Goal: Task Accomplishment & Management: Use online tool/utility

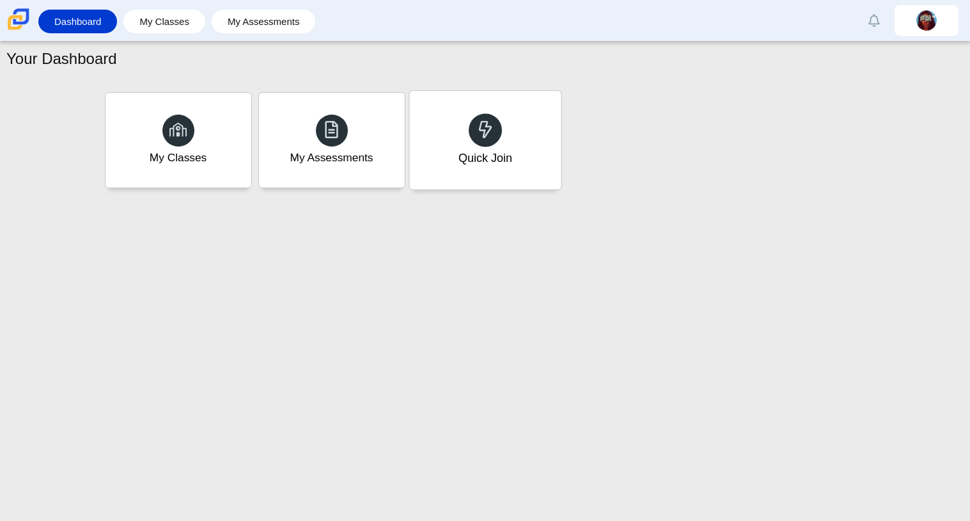
click at [530, 137] on div "Quick Join" at bounding box center [485, 140] width 152 height 99
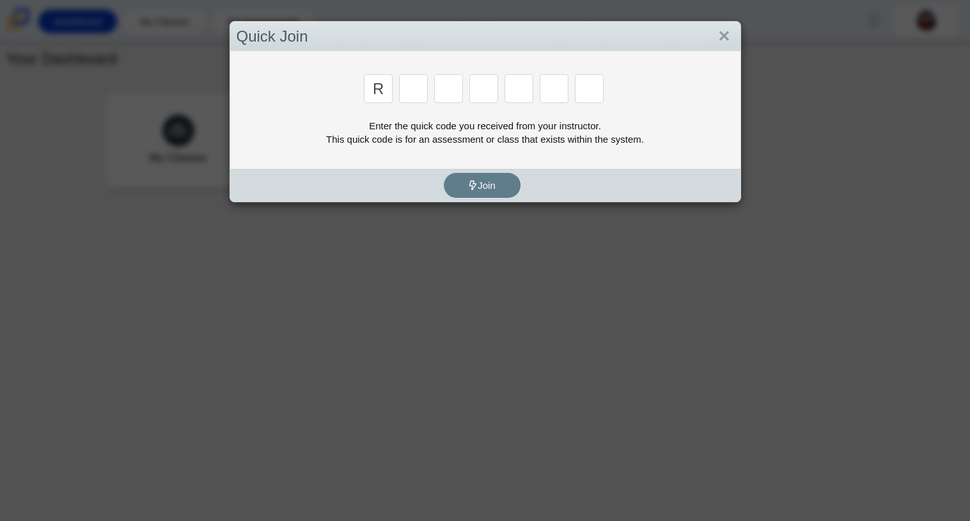
type input "r"
type input "c"
type input "g"
type input "2"
type input "9"
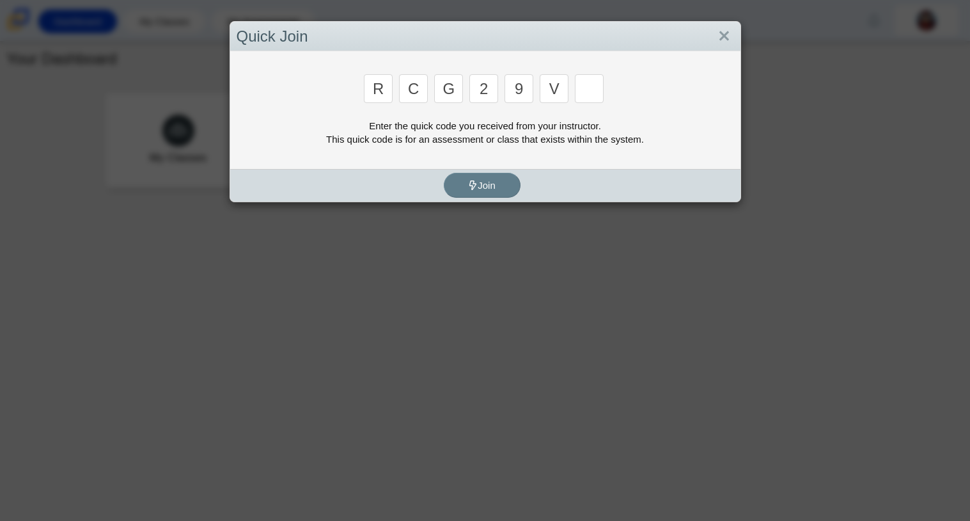
type input "v"
type input "u"
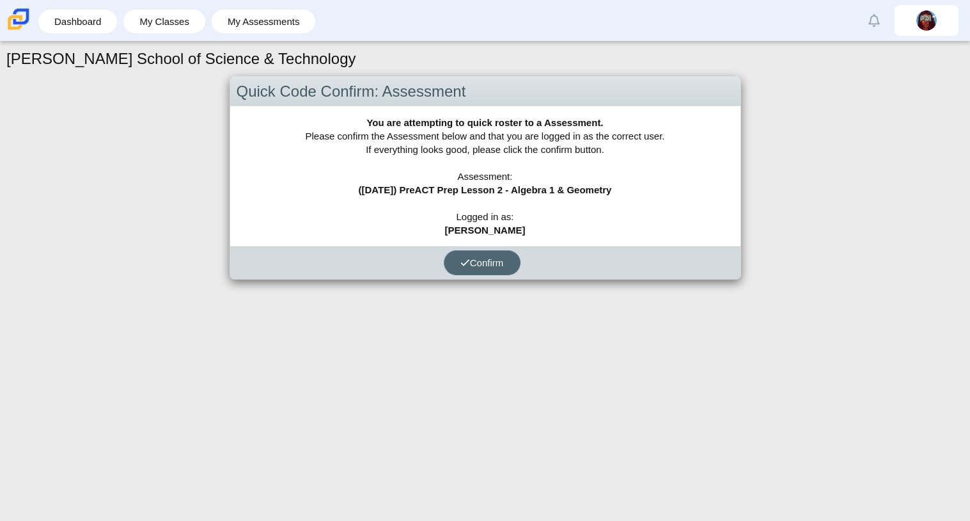
click at [485, 261] on span "Confirm" at bounding box center [482, 262] width 43 height 11
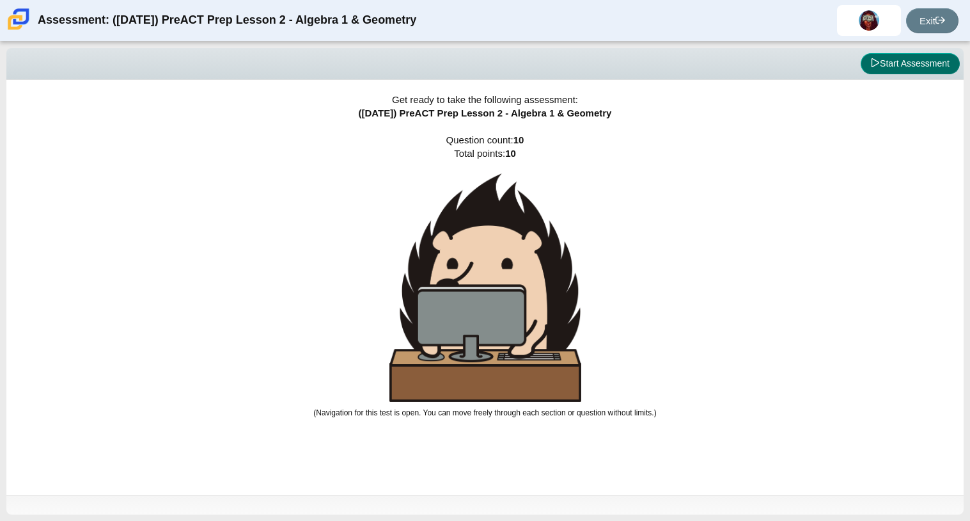
click at [910, 63] on button "Start Assessment" at bounding box center [910, 64] width 99 height 22
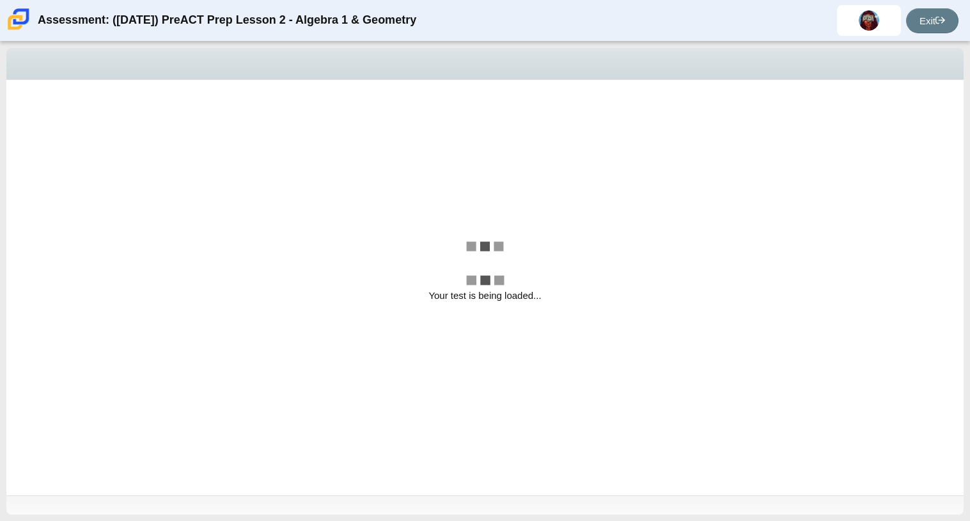
select select "bbf5d072-3e0b-44c4-9a12-6e7c9033f65b"
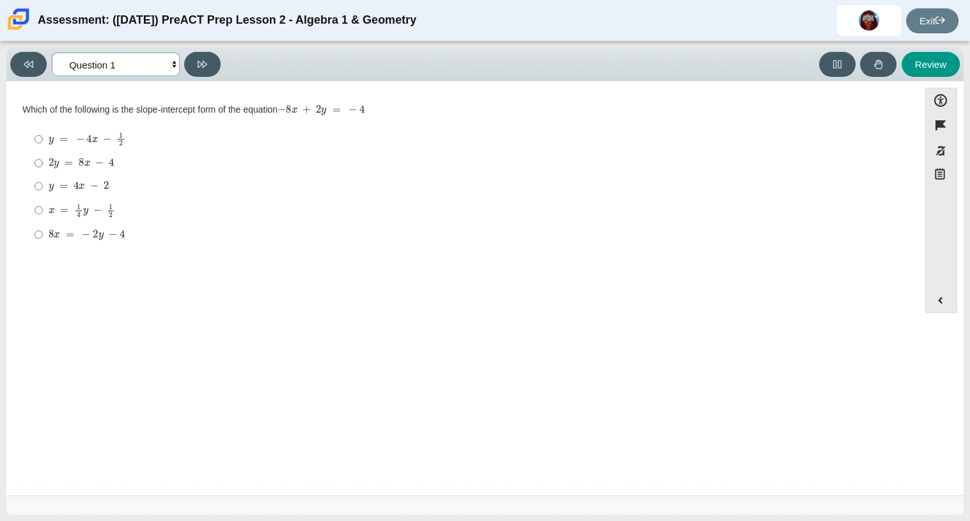
click at [145, 61] on select "Questions Question 1 Question 2 Question 3 Question 4 Question 5 Question 6 Que…" at bounding box center [116, 64] width 128 height 24
click at [299, 210] on div "x = 1 4 y − 1 2" at bounding box center [473, 210] width 848 height 14
click at [43, 210] on input "x = 1 4 y − 1 2 x = 1 4 y − 1 2" at bounding box center [39, 210] width 8 height 25
radio input "true"
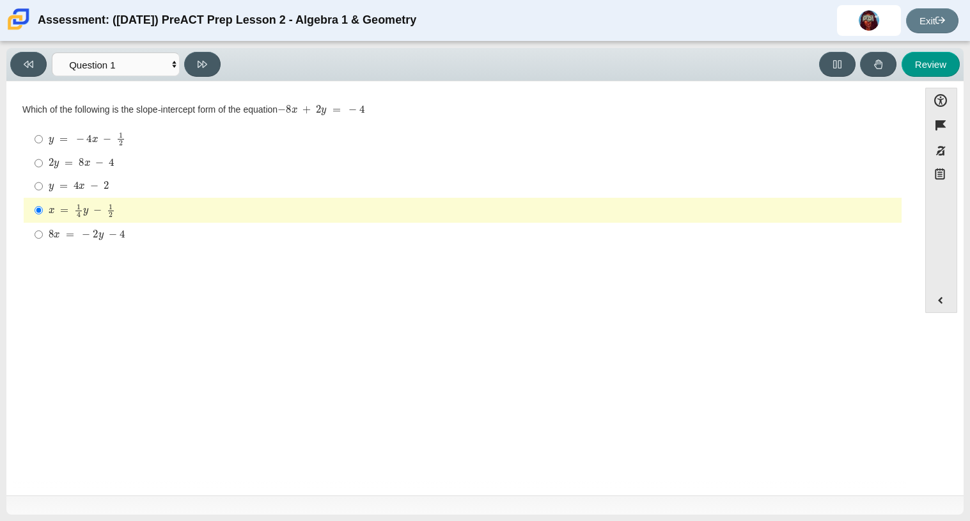
click at [153, 227] on label "8 x = − 2 y − 4 8 x = − 2 y − 4" at bounding box center [464, 234] width 876 height 23
click at [43, 227] on input "8 x = − 2 y − 4 8 x = − 2 y − 4" at bounding box center [39, 234] width 8 height 23
radio input "true"
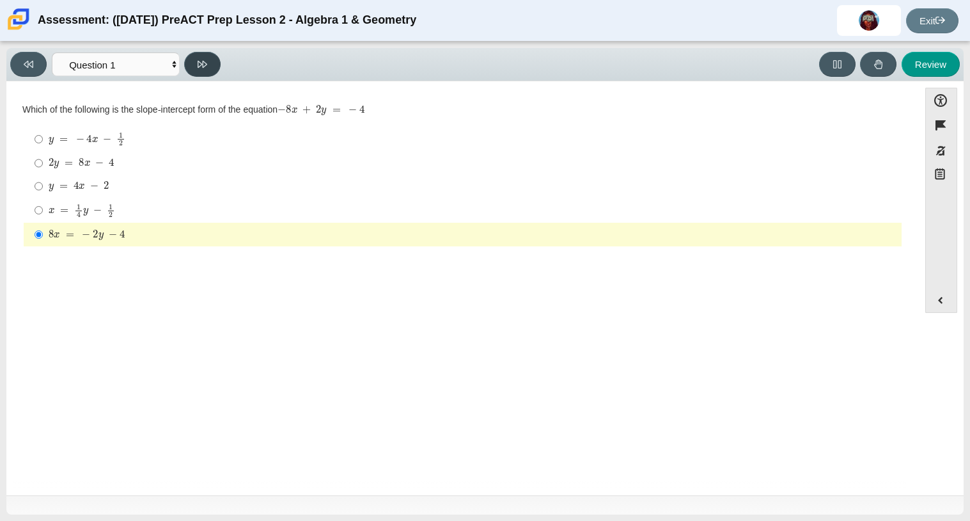
click at [189, 63] on button at bounding box center [202, 64] width 36 height 25
select select "ed62e223-81bd-4cbf-ab48-ab975844bd1f"
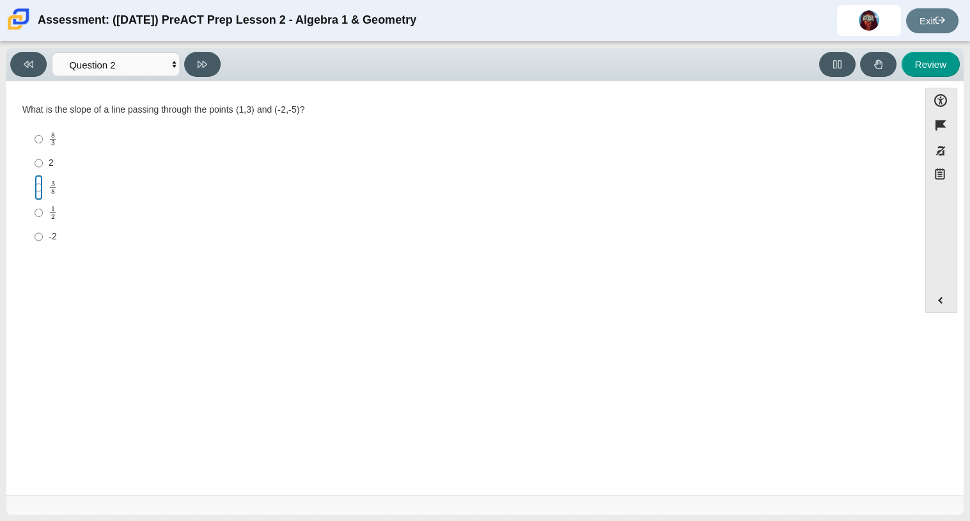
click at [42, 182] on input "3 8 3 eighths" at bounding box center [39, 187] width 8 height 25
radio input "true"
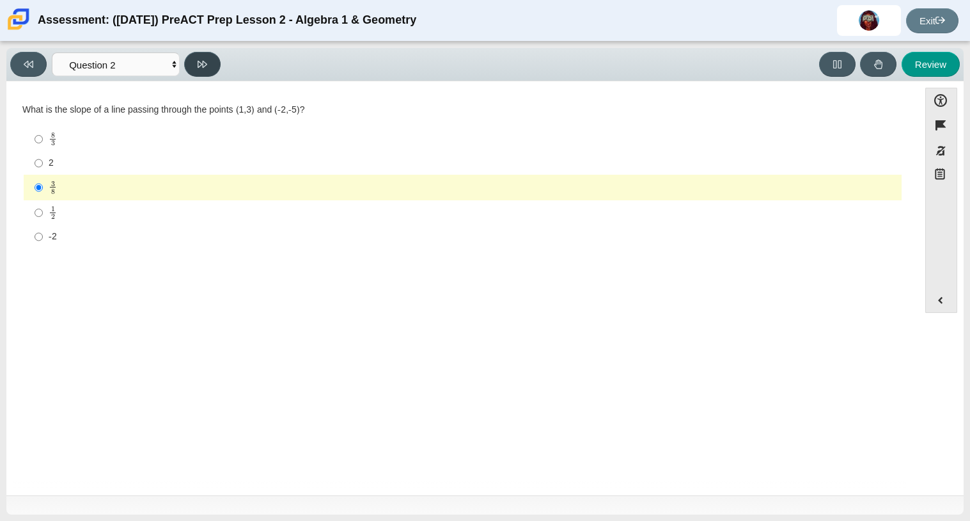
click at [216, 70] on button at bounding box center [202, 64] width 36 height 25
select select "97f4f5fa-a52e-4fed-af51-565bfcdf47cb"
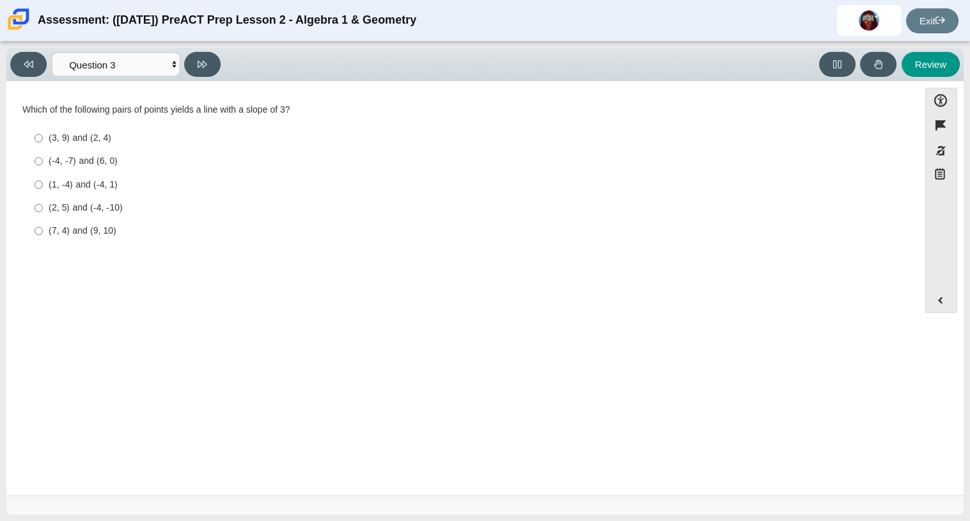
click at [105, 143] on div "(3, 9) and (2, 4)" at bounding box center [473, 138] width 848 height 13
click at [43, 143] on input "(3, 9) and (2, 4) (3, 9) and (2, 4)" at bounding box center [39, 138] width 8 height 23
radio input "true"
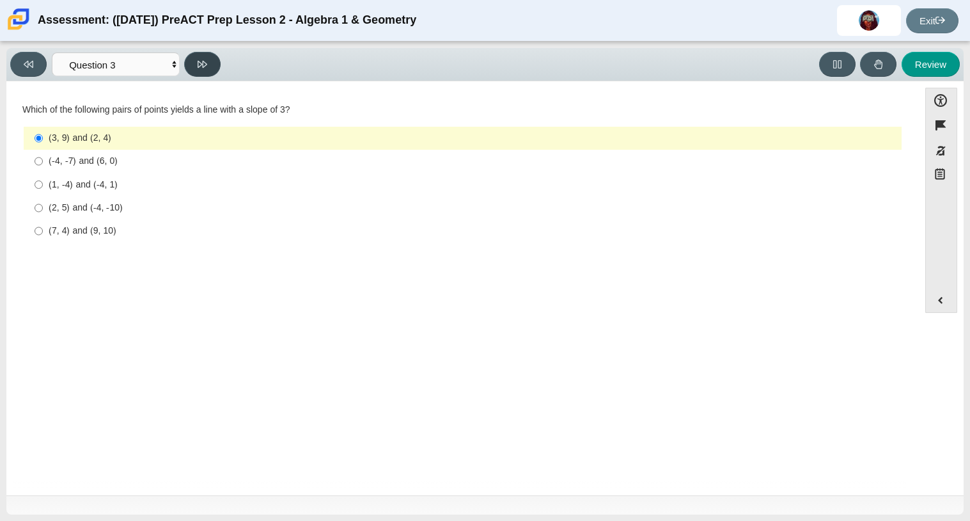
click at [196, 63] on button at bounding box center [202, 64] width 36 height 25
select select "89427bb7-e313-4f00-988f-8b8255897029"
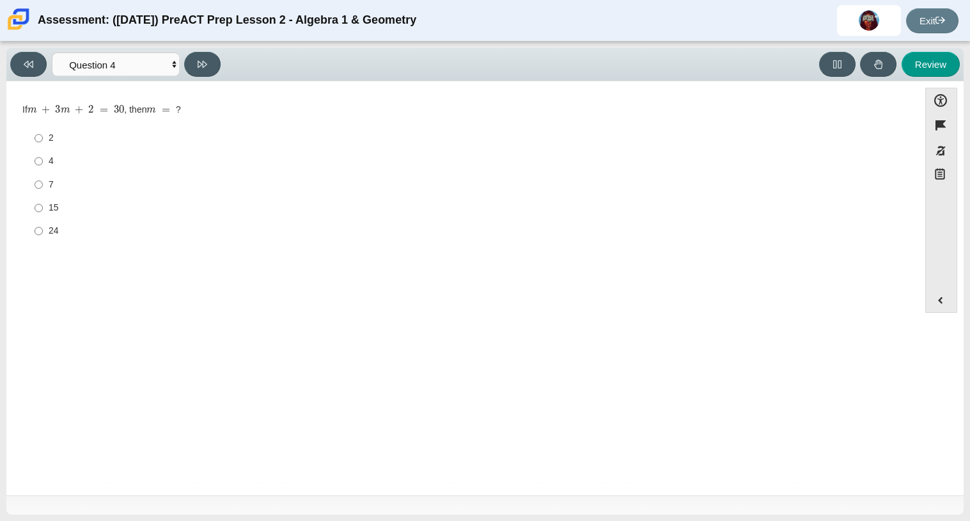
click at [51, 145] on label "2 2" at bounding box center [464, 138] width 876 height 23
click at [43, 145] on input "2 2" at bounding box center [39, 138] width 8 height 23
radio input "true"
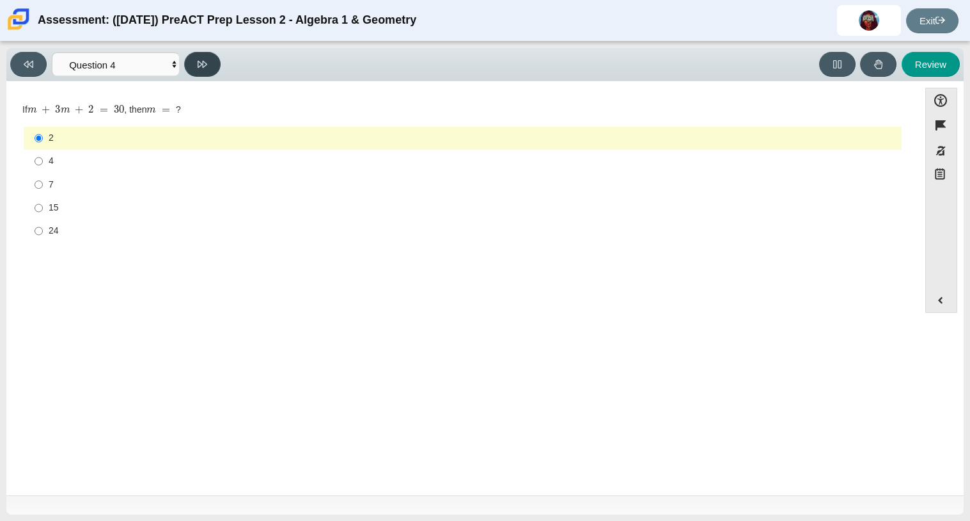
click at [192, 63] on button at bounding box center [202, 64] width 36 height 25
select select "489dcffd-4e6a-49cf-a9d6-ad1d4a911a4e"
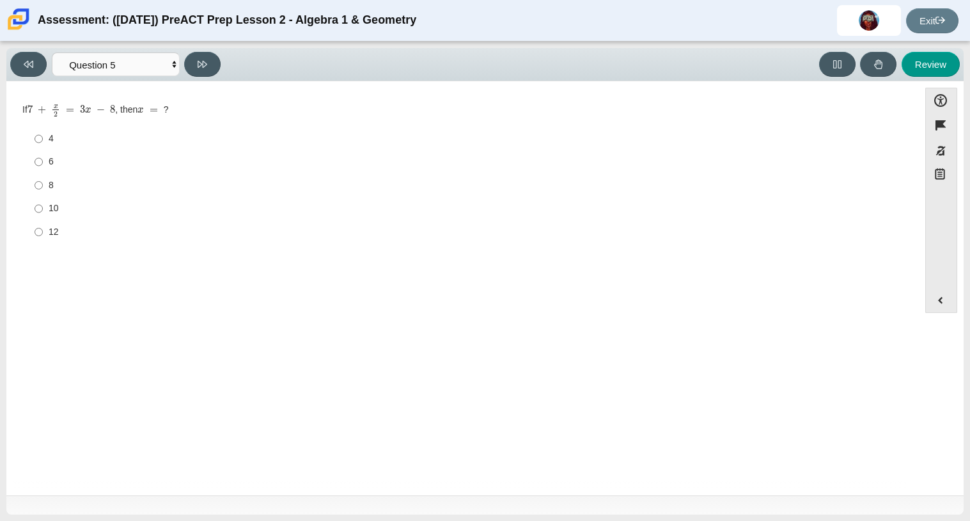
click at [518, 232] on div "12" at bounding box center [473, 232] width 848 height 13
click at [43, 232] on input "12 12" at bounding box center [39, 231] width 8 height 23
radio input "true"
